Goal: Task Accomplishment & Management: Use online tool/utility

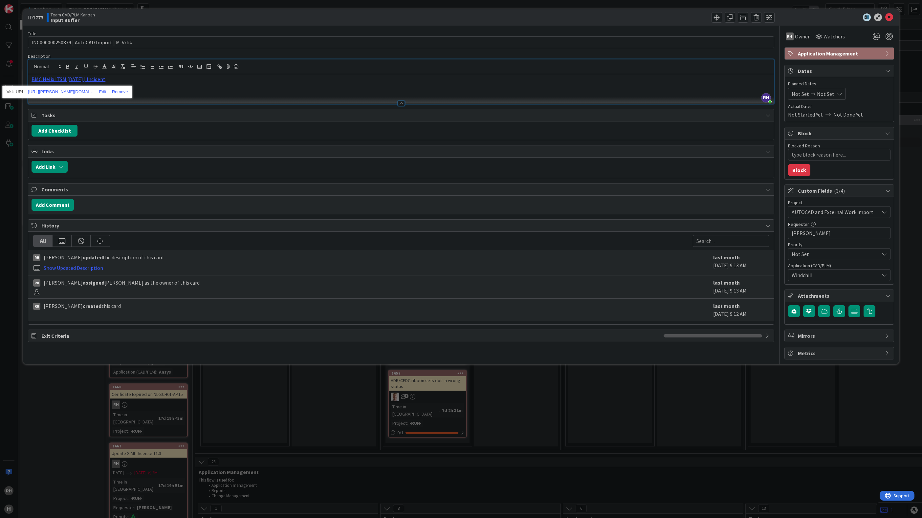
scroll to position [49, 0]
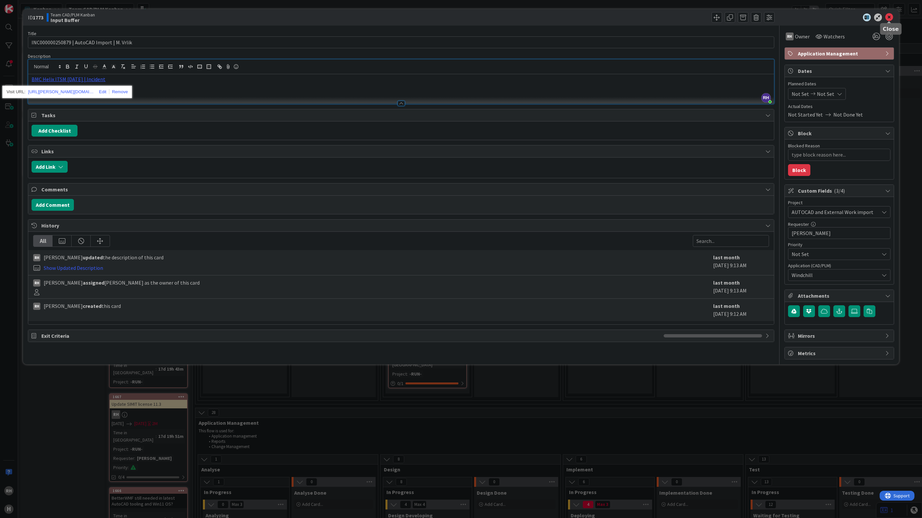
click at [888, 15] on icon at bounding box center [889, 17] width 8 height 8
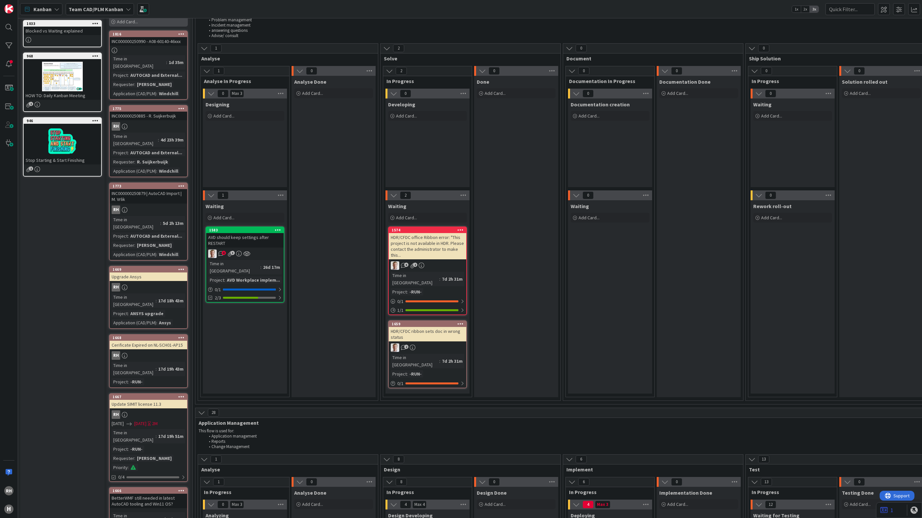
click at [157, 20] on div "Add Card..." at bounding box center [148, 22] width 79 height 10
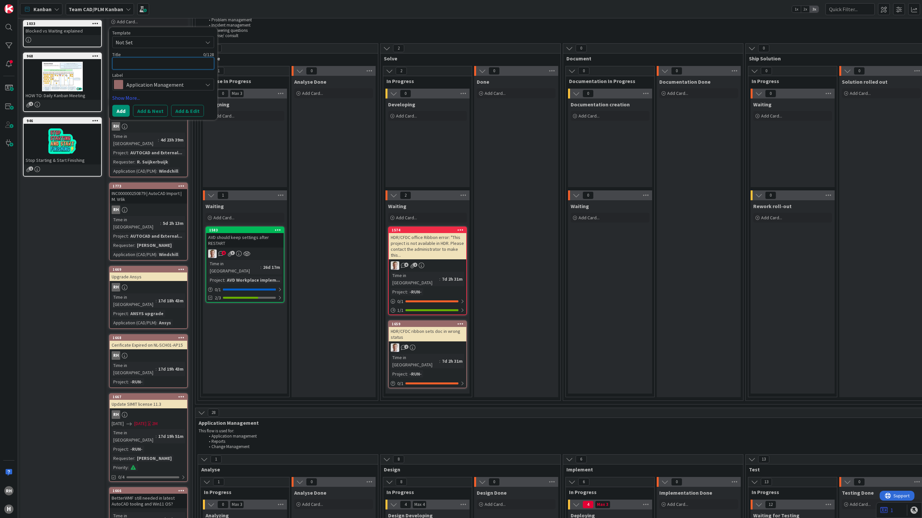
click at [139, 62] on textarea at bounding box center [163, 63] width 102 height 12
paste textarea "INC000000250893"
type textarea "x"
type textarea "INC000000250893"
type textarea "x"
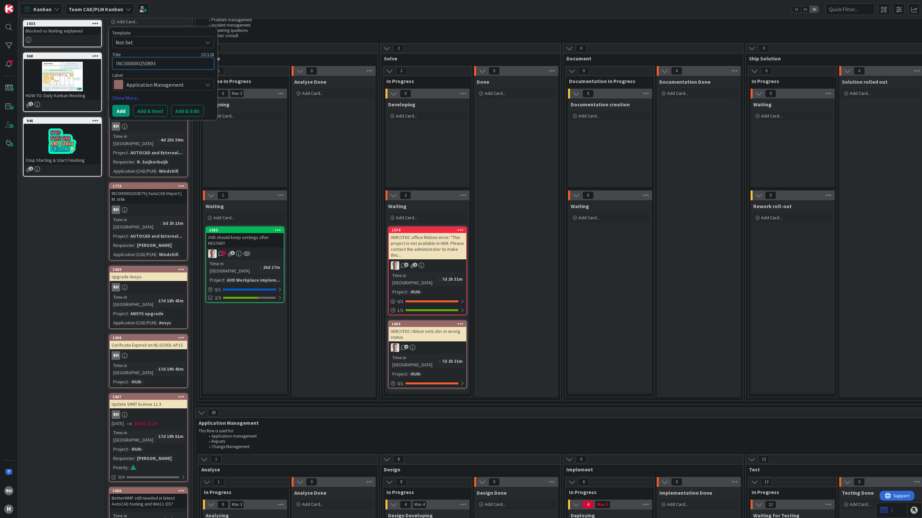
type textarea "INC000000250893"
type textarea "x"
type textarea "INC000000250893 |"
type textarea "x"
type textarea "INC000000250893 | A"
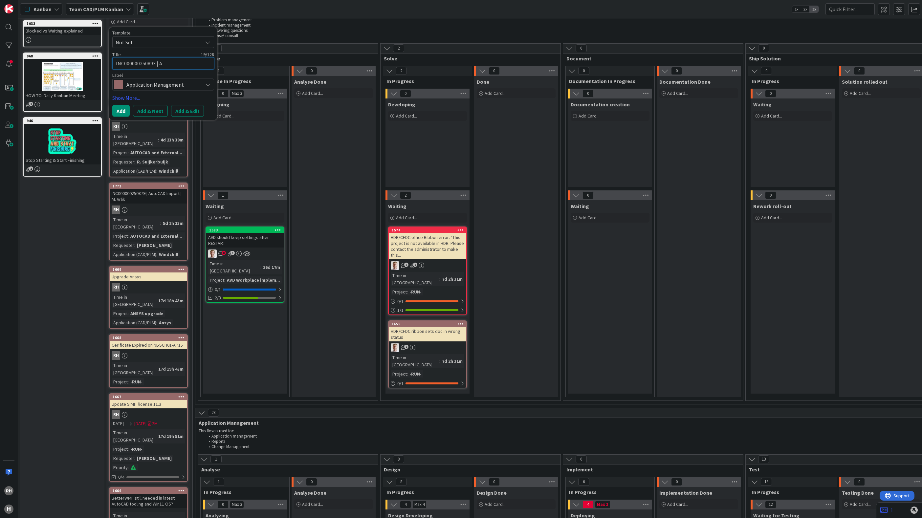
type textarea "x"
type textarea "INC000000250893 | Au"
type textarea "x"
type textarea "INC000000250893 | Aut"
type textarea "x"
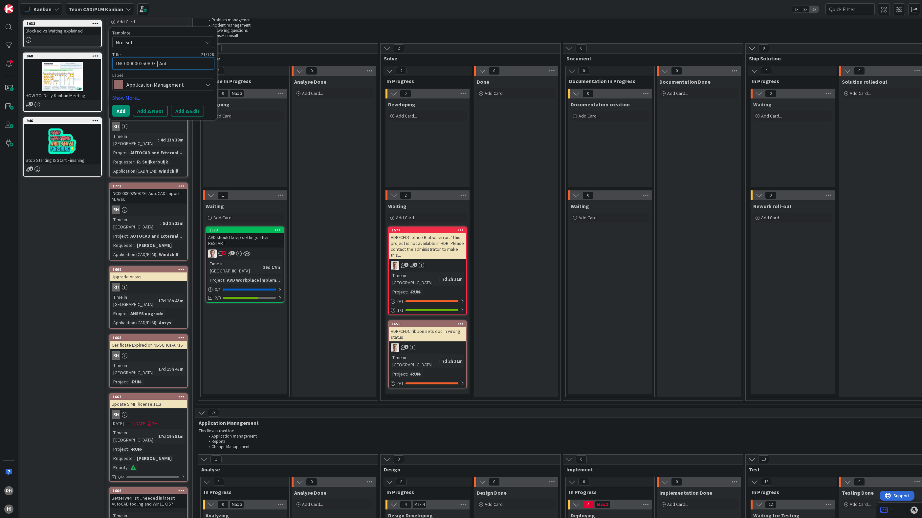
type textarea "INC000000250893 | Auto"
type textarea "x"
type textarea "INC000000250893 | AutoC"
type textarea "x"
type textarea "INC000000250893 | AutoCA"
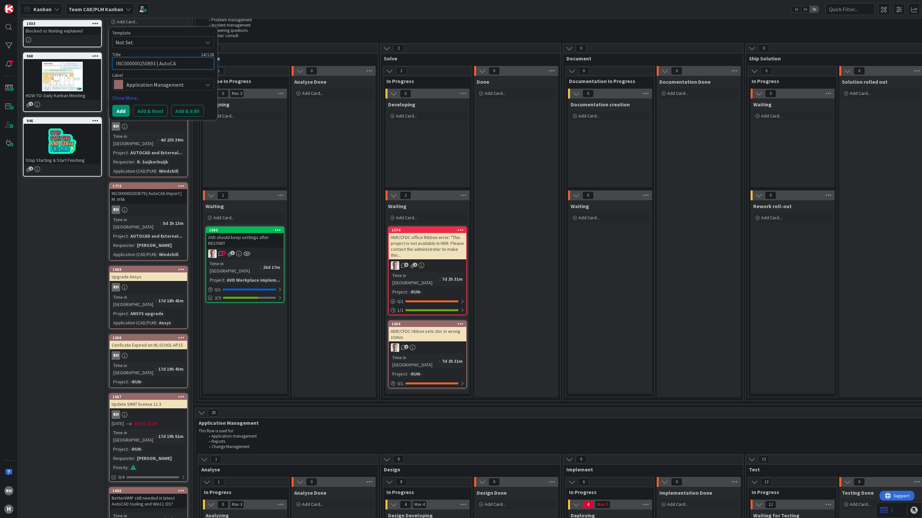
type textarea "x"
type textarea "INC000000250893 | AutoCAD"
type textarea "x"
type textarea "INC000000250893 | AutoCAD"
type textarea "x"
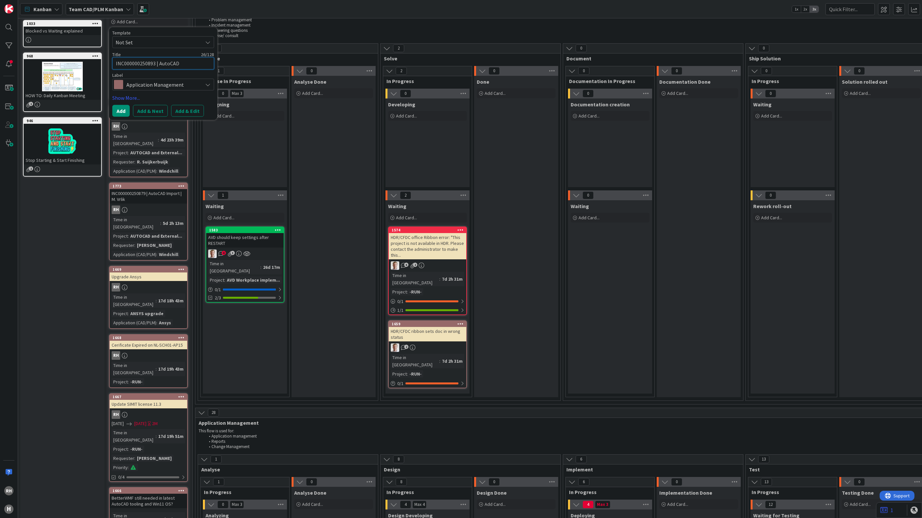
type textarea "INC000000250893 | AutoCAD R"
type textarea "x"
type textarea "INC000000250893 | AutoCAD Re"
type textarea "x"
type textarea "INC000000250893 | AutoCAD Rea"
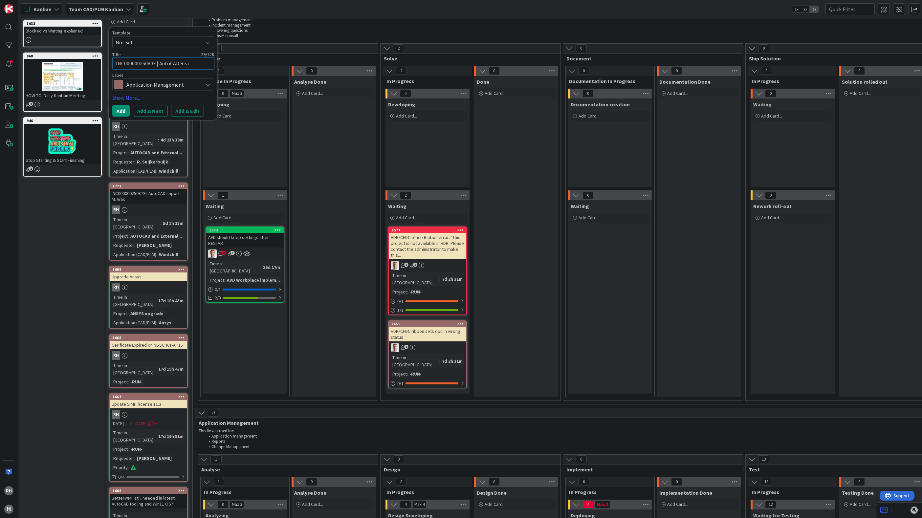
type textarea "x"
type textarea "INC000000250893 | AutoCAD Read"
type textarea "x"
type textarea "INC000000250893 | AutoCAD Read-"
type textarea "x"
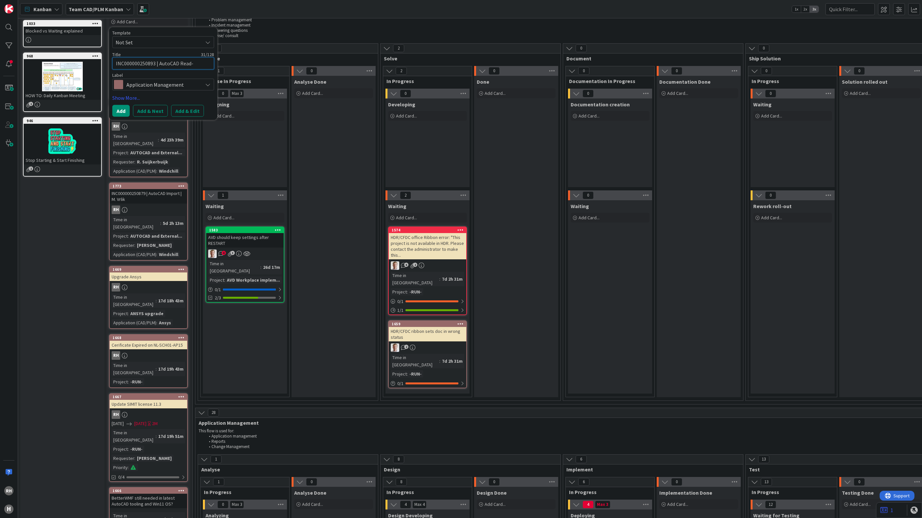
type textarea "INC000000250893 | AutoCAD Read-i"
type textarea "x"
type textarea "INC000000250893 | AutoCAD Read-in"
click at [185, 106] on button "Add & Edit" at bounding box center [187, 111] width 33 height 12
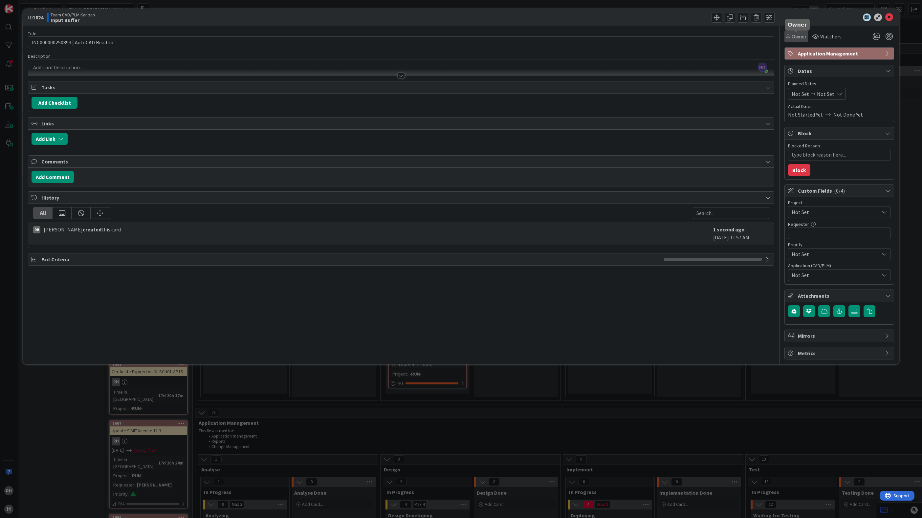
click at [801, 35] on span "Owner" at bounding box center [798, 36] width 15 height 8
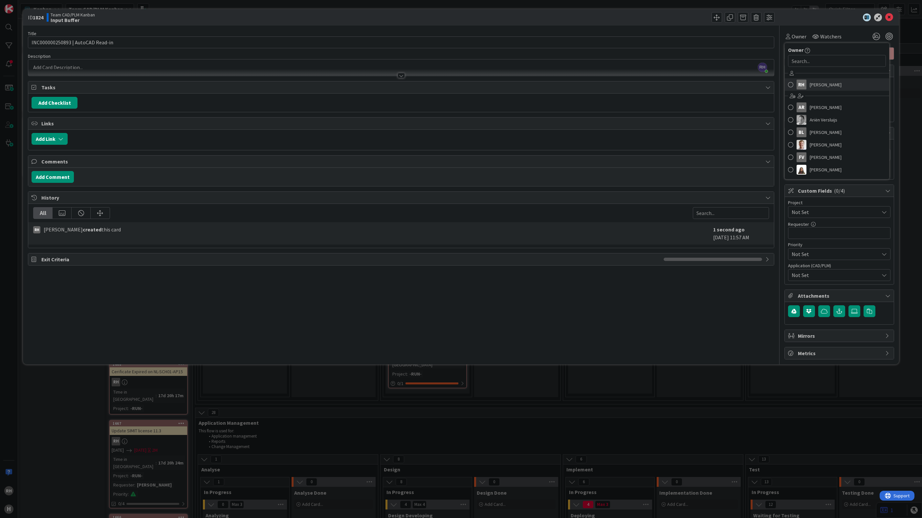
click at [804, 84] on div "RH" at bounding box center [801, 85] width 10 height 10
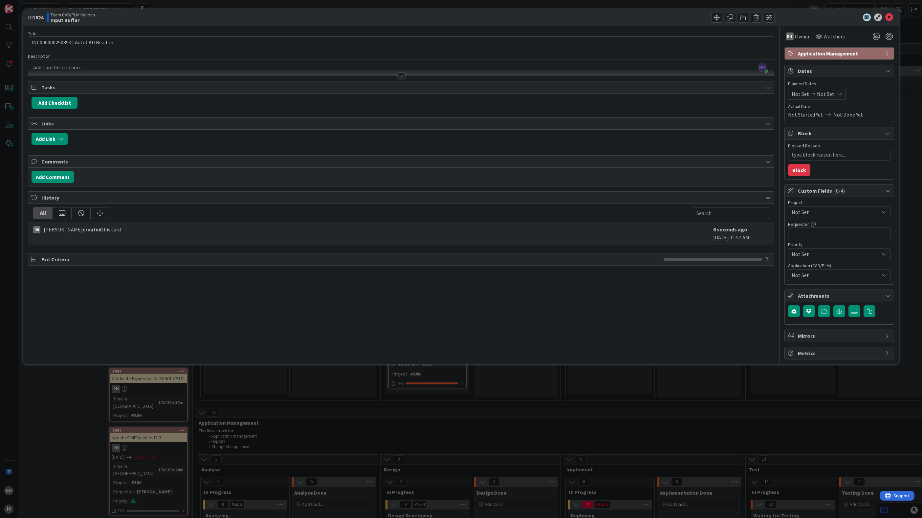
click at [803, 214] on span "Not Set" at bounding box center [833, 211] width 84 height 9
click at [819, 337] on span "AUTOCAD and External Work import" at bounding box center [843, 334] width 86 height 10
type textarea "x"
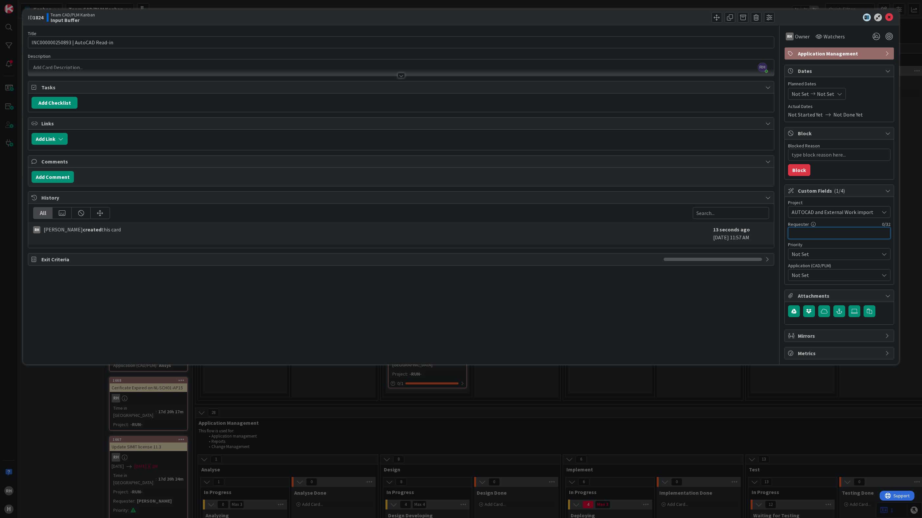
click at [817, 237] on input "text" at bounding box center [839, 233] width 102 height 12
type input "M. Vr"
type textarea "x"
type input "[PERSON_NAME]"
type textarea "x"
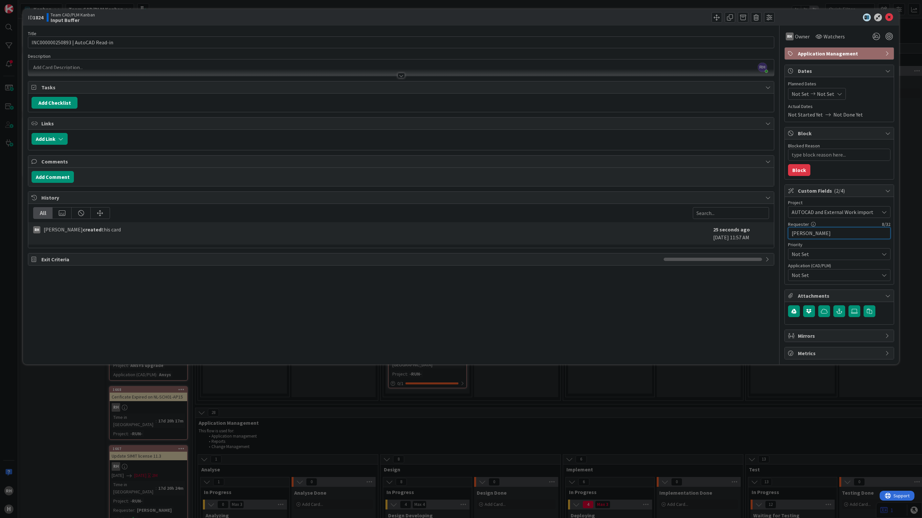
type input "[PERSON_NAME]"
click at [816, 278] on span "Not Set" at bounding box center [834, 275] width 87 height 8
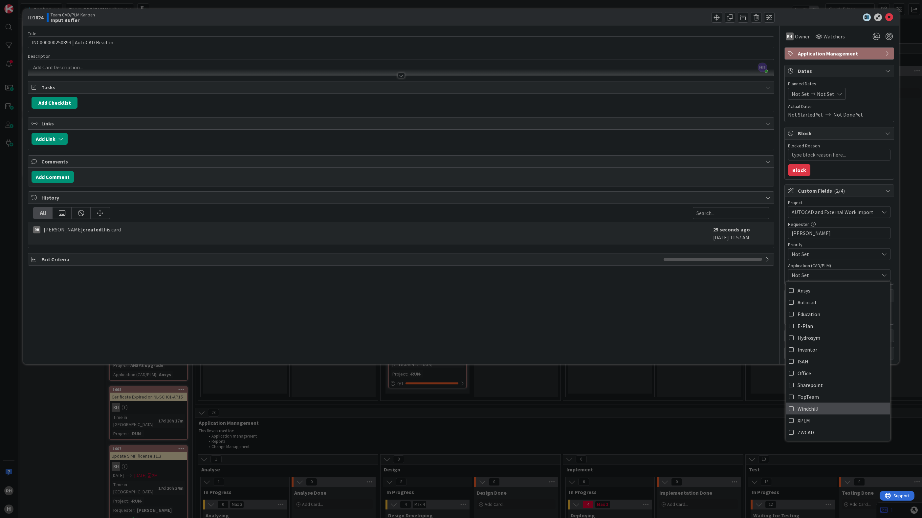
click at [798, 409] on span "Windchill" at bounding box center [807, 409] width 21 height 10
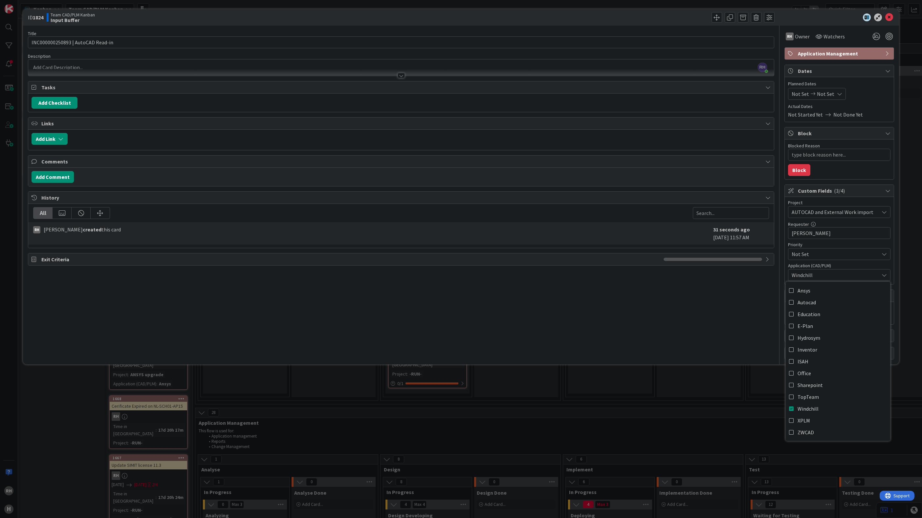
click at [53, 63] on div "[PERSON_NAME] just joined" at bounding box center [400, 67] width 745 height 16
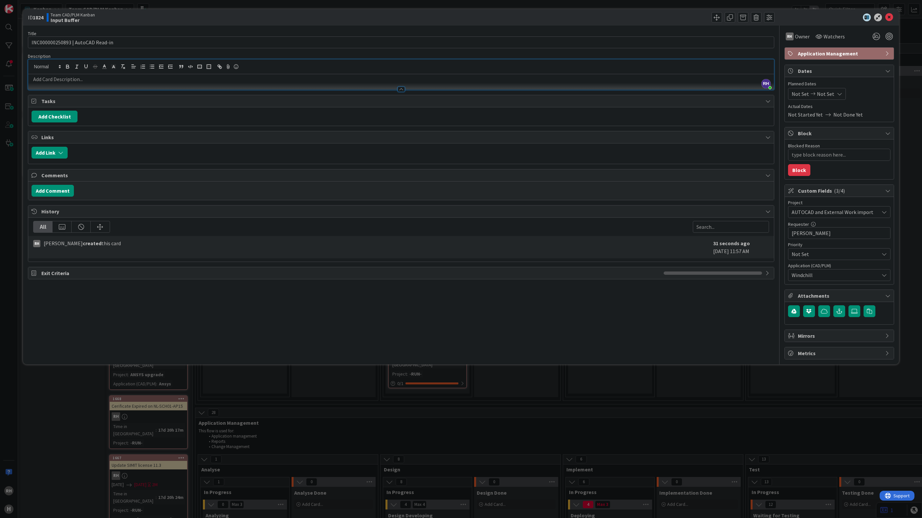
click at [55, 79] on p at bounding box center [401, 79] width 739 height 8
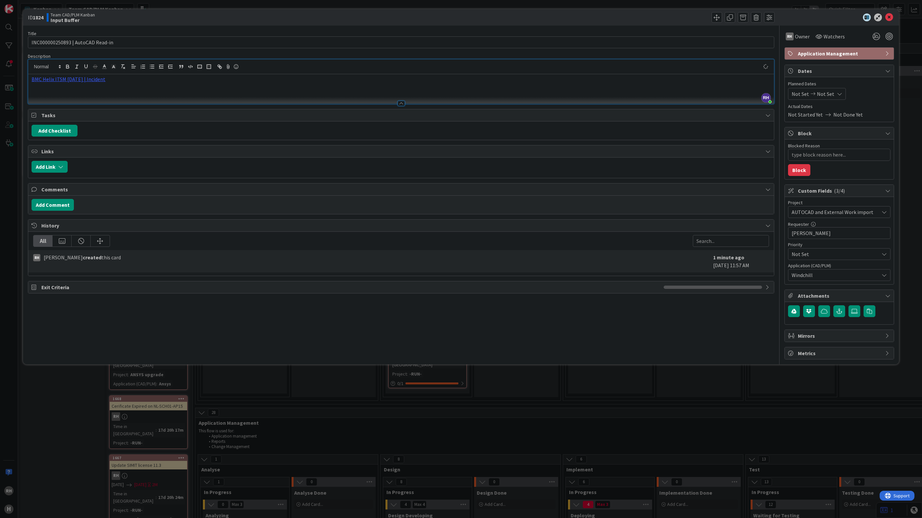
type textarea "x"
click at [904, 108] on div "ID 1824 Team CAD/PLM Kanban Input Buffer Title 33 / 128 INC000000250893 | AutoC…" at bounding box center [461, 259] width 922 height 518
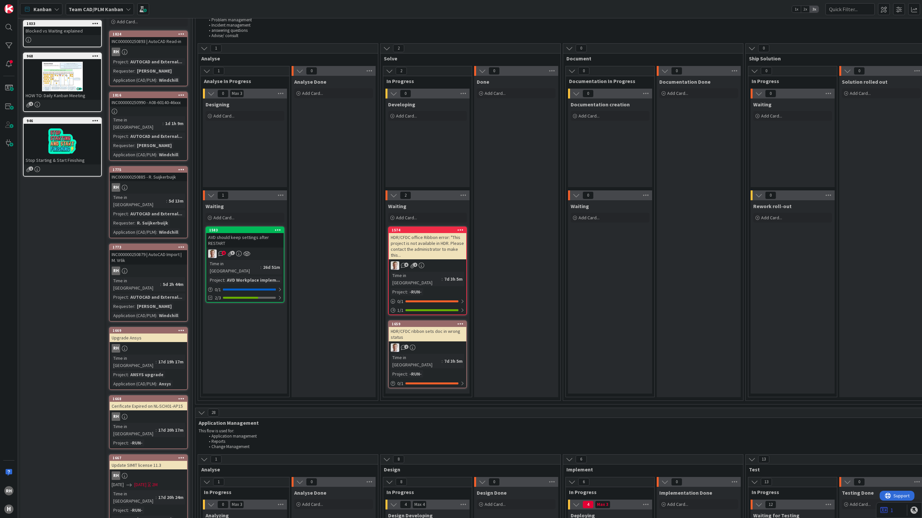
click at [887, 18] on li "Problem management" at bounding box center [717, 19] width 1024 height 5
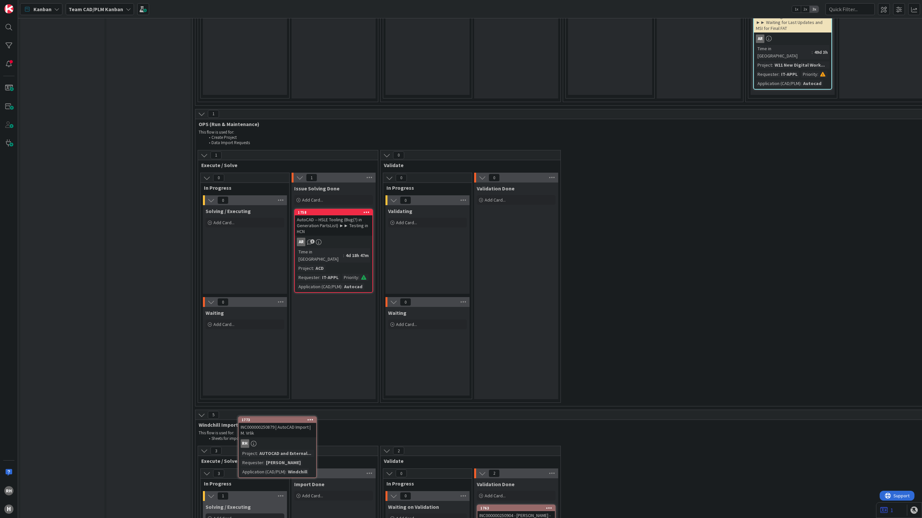
scroll to position [1723, 0]
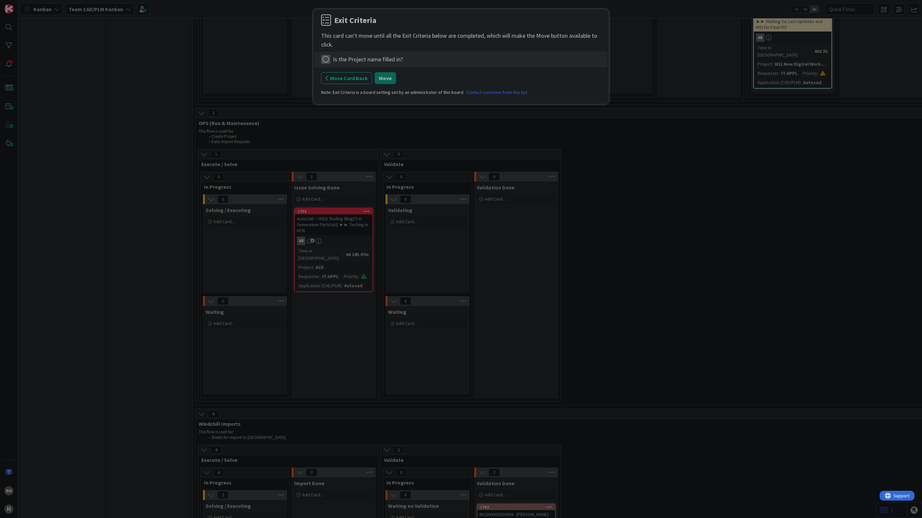
click at [328, 58] on icon at bounding box center [325, 59] width 9 height 9
click at [343, 74] on link "Complete" at bounding box center [362, 73] width 82 height 10
click at [380, 77] on button "Move" at bounding box center [385, 78] width 21 height 12
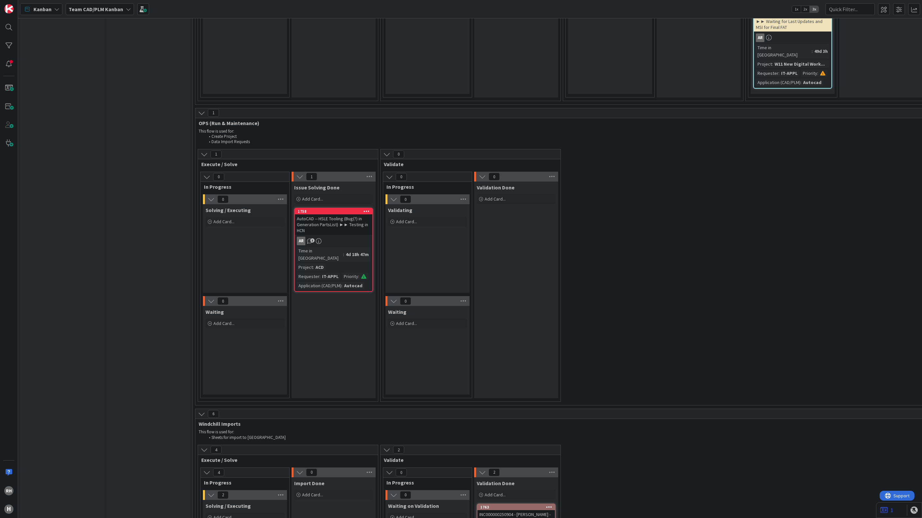
click at [380, 149] on div "0 Validate 0 In Progress 0 Validating Add Card... 0 Waiting Add Card... 0 Valid…" at bounding box center [470, 275] width 181 height 253
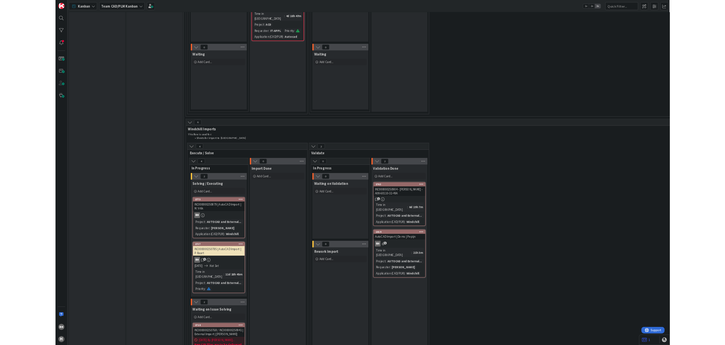
scroll to position [1969, 0]
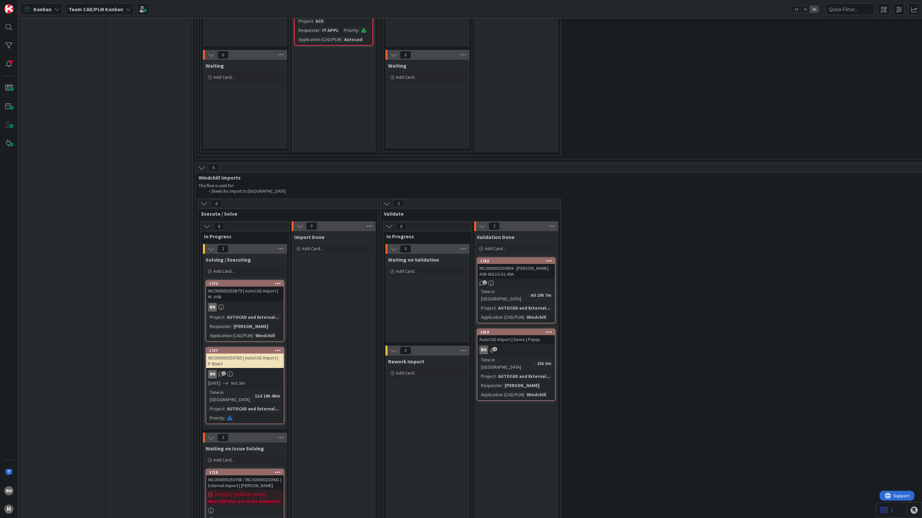
click at [132, 262] on div "Input Buffer During the Replenishment Meeting the team & Team Manager will sele…" at bounding box center [148, 78] width 84 height 4035
